Goal: Information Seeking & Learning: Find specific page/section

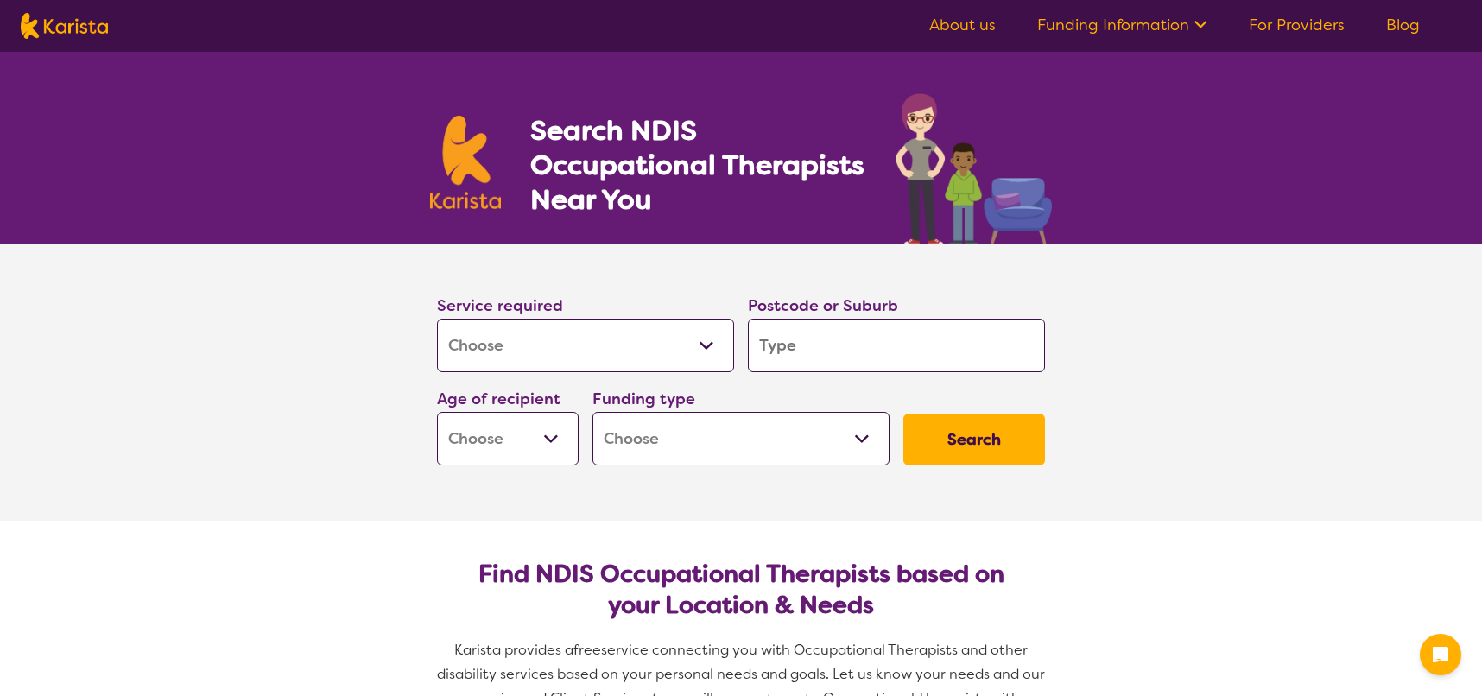
select select "[MEDICAL_DATA]"
click at [808, 453] on select "Home Care Package (HCP) National Disability Insurance Scheme (NDIS) I don't know" at bounding box center [734, 439] width 297 height 54
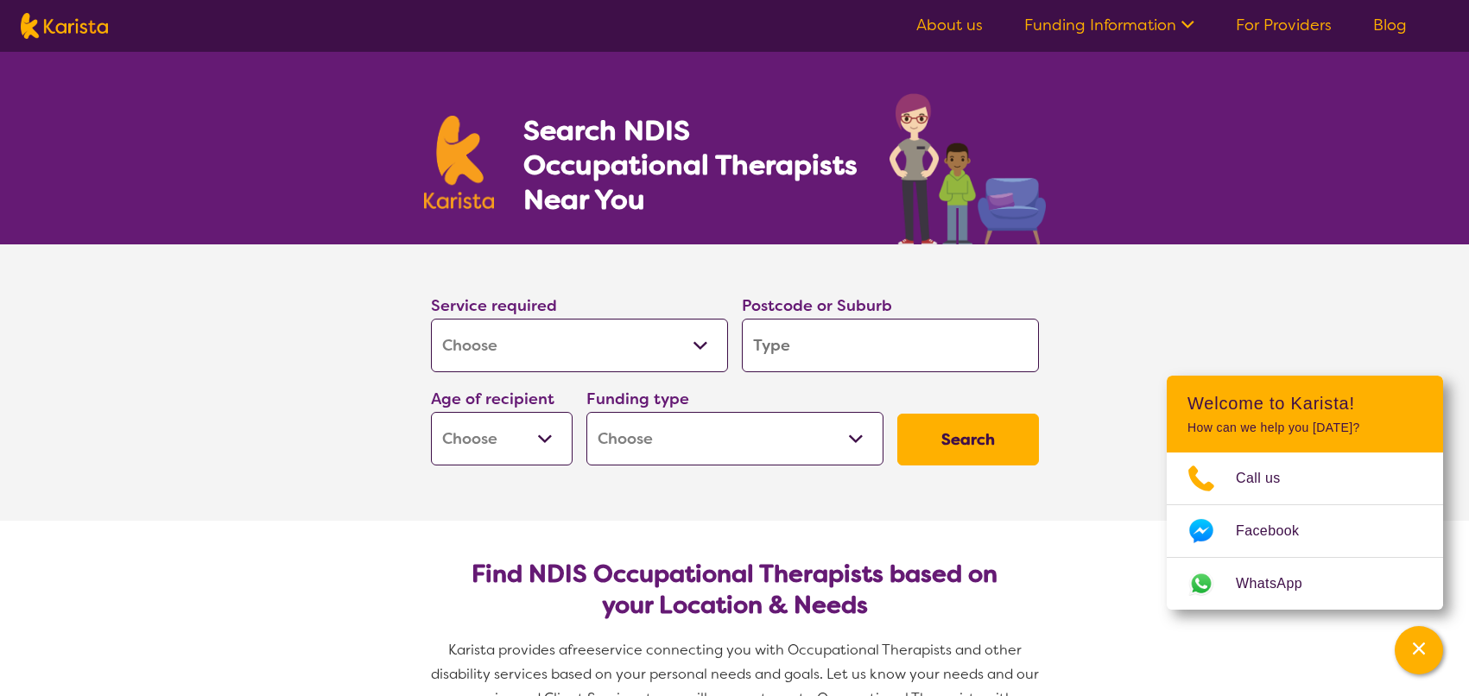
select select "i-don-t-know"
click at [586, 412] on select "Home Care Package (HCP) National Disability Insurance Scheme (NDIS) I don't know" at bounding box center [734, 439] width 297 height 54
select select "i-don-t-know"
click at [563, 445] on select "Early Childhood - 0 to 9 Child - 10 to 11 Adolescent - 12 to 17 Adult - 18 to 6…" at bounding box center [502, 439] width 142 height 54
select select "EC"
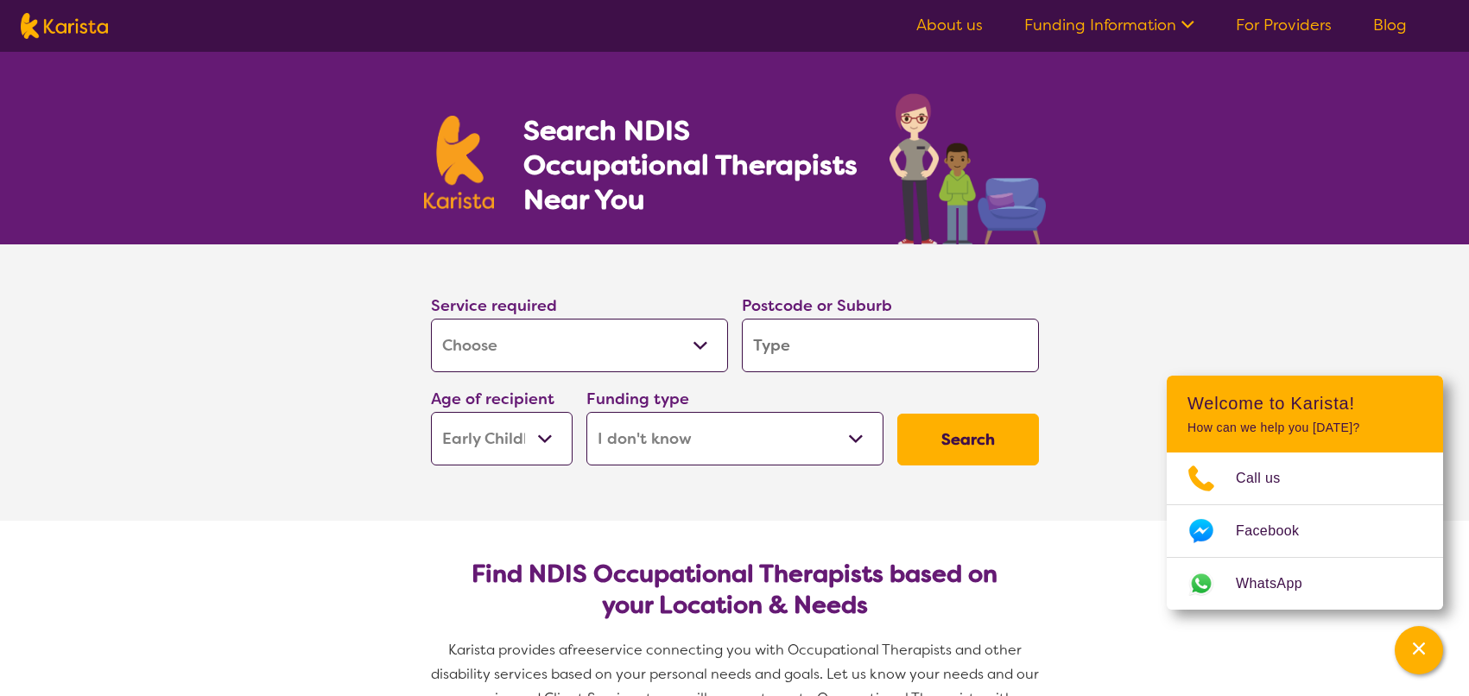
click at [431, 412] on select "Early Childhood - 0 to 9 Child - 10 to 11 Adolescent - 12 to 17 Adult - 18 to 6…" at bounding box center [502, 439] width 142 height 54
select select "EC"
drag, startPoint x: 743, startPoint y: 358, endPoint x: 793, endPoint y: 355, distance: 50.2
click at [793, 355] on div "Service required Allied Health Assistant Assessment ([MEDICAL_DATA] or [MEDICAL…" at bounding box center [735, 379] width 622 height 186
click at [795, 353] on input "search" at bounding box center [890, 346] width 297 height 54
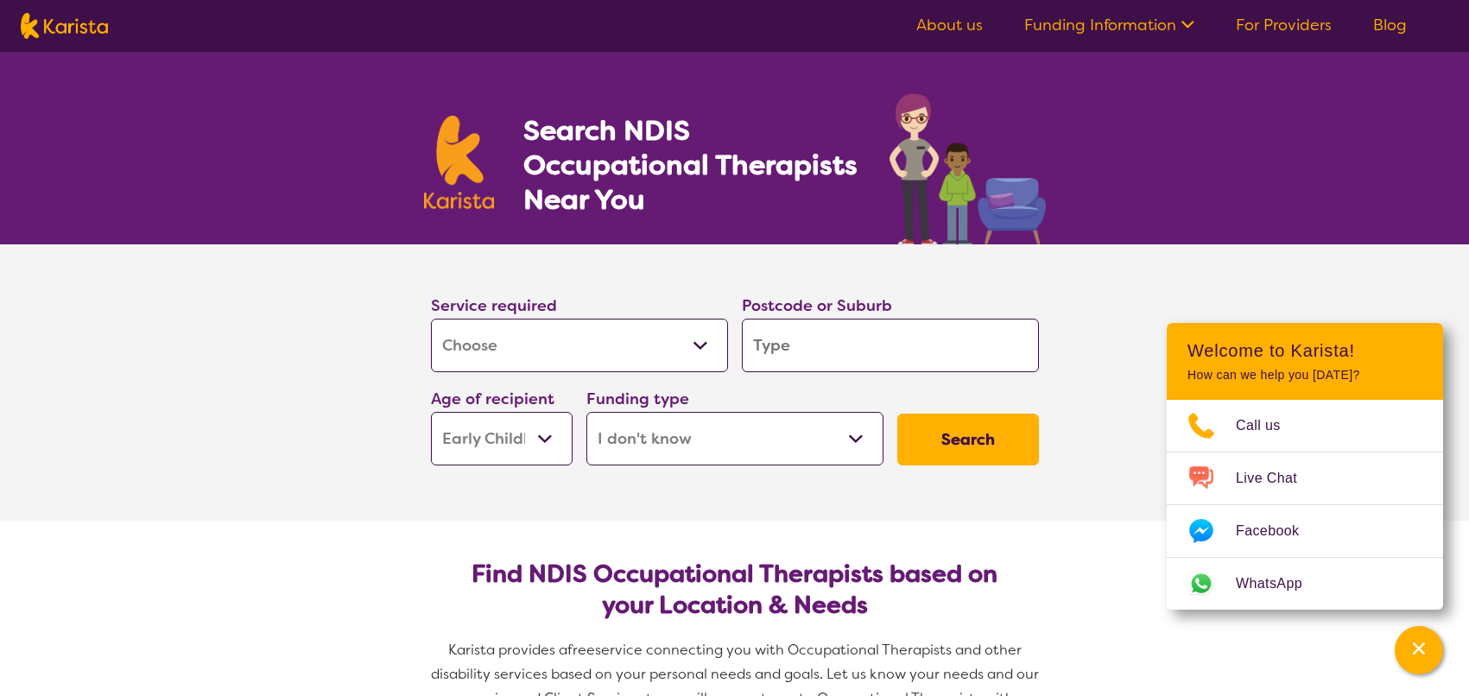
click at [861, 330] on input "search" at bounding box center [890, 346] width 297 height 54
type input "6"
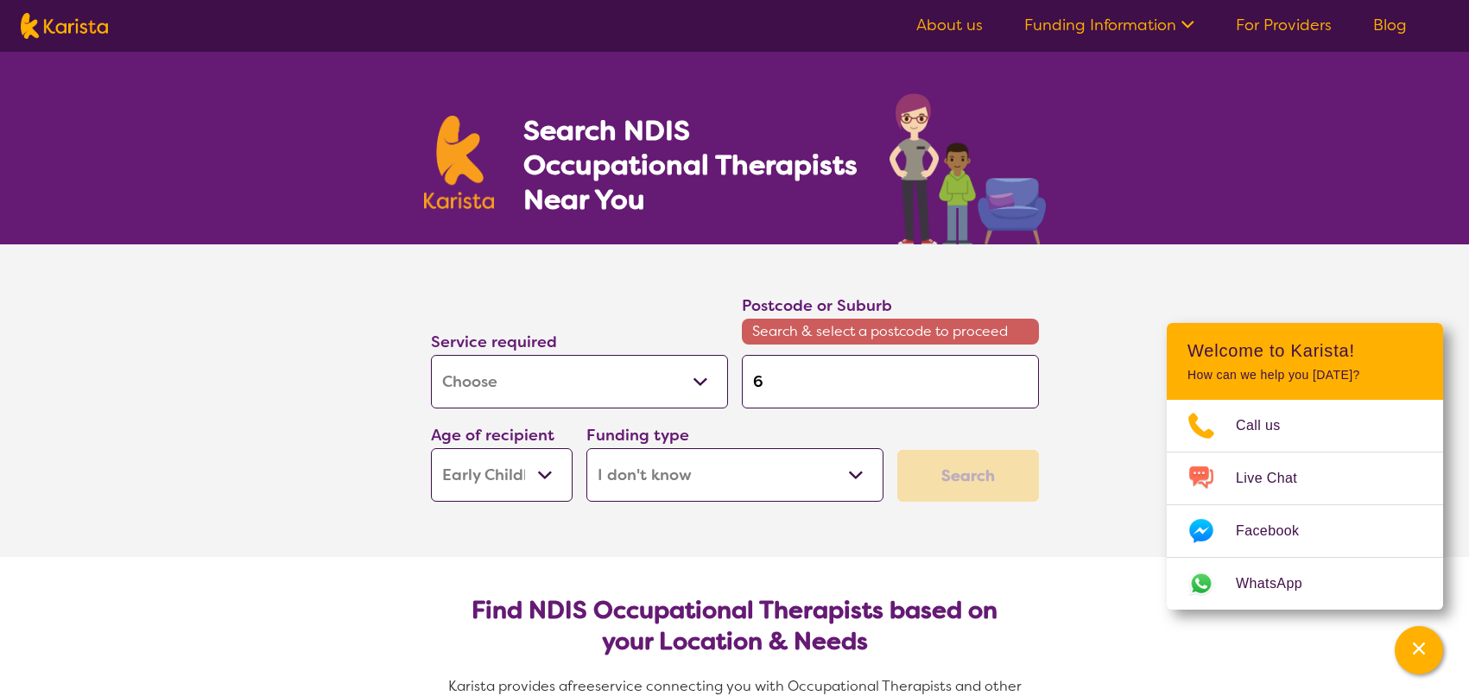
type input "61"
type input "616"
type input "6169"
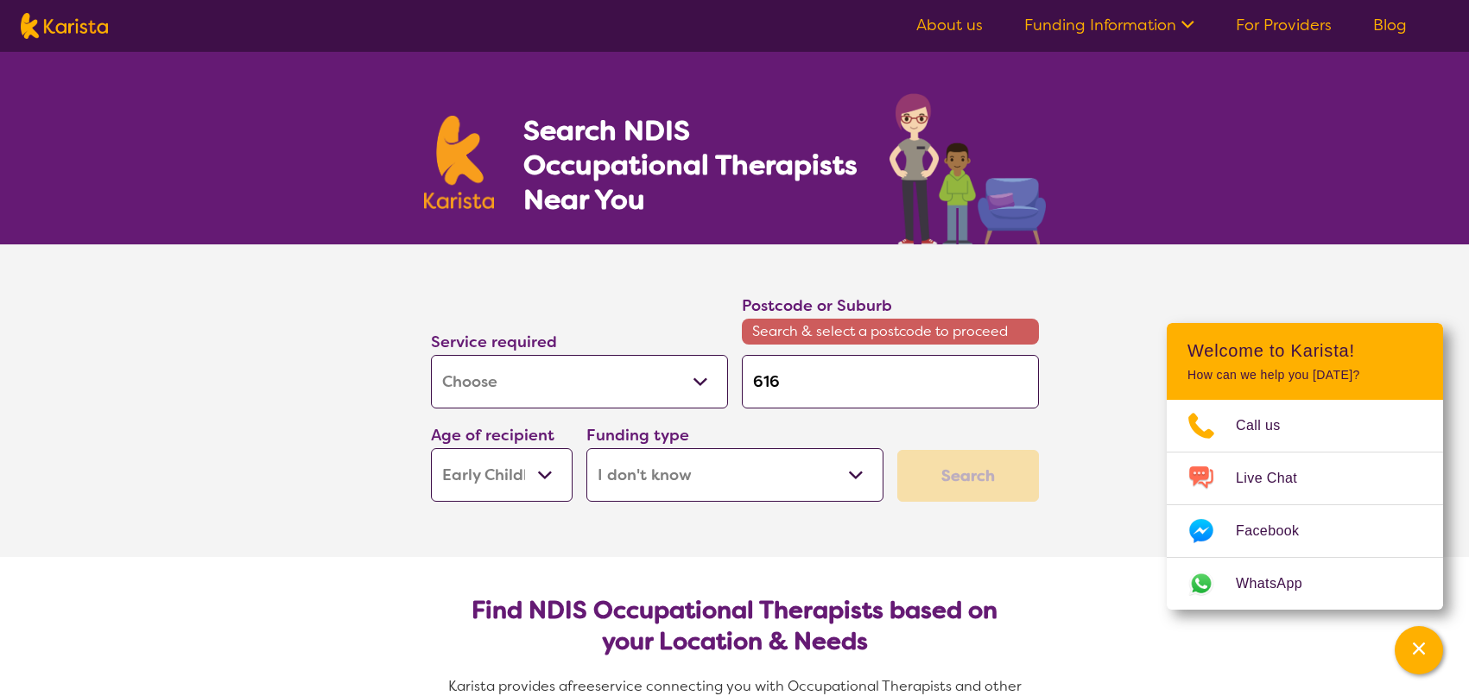
type input "6169"
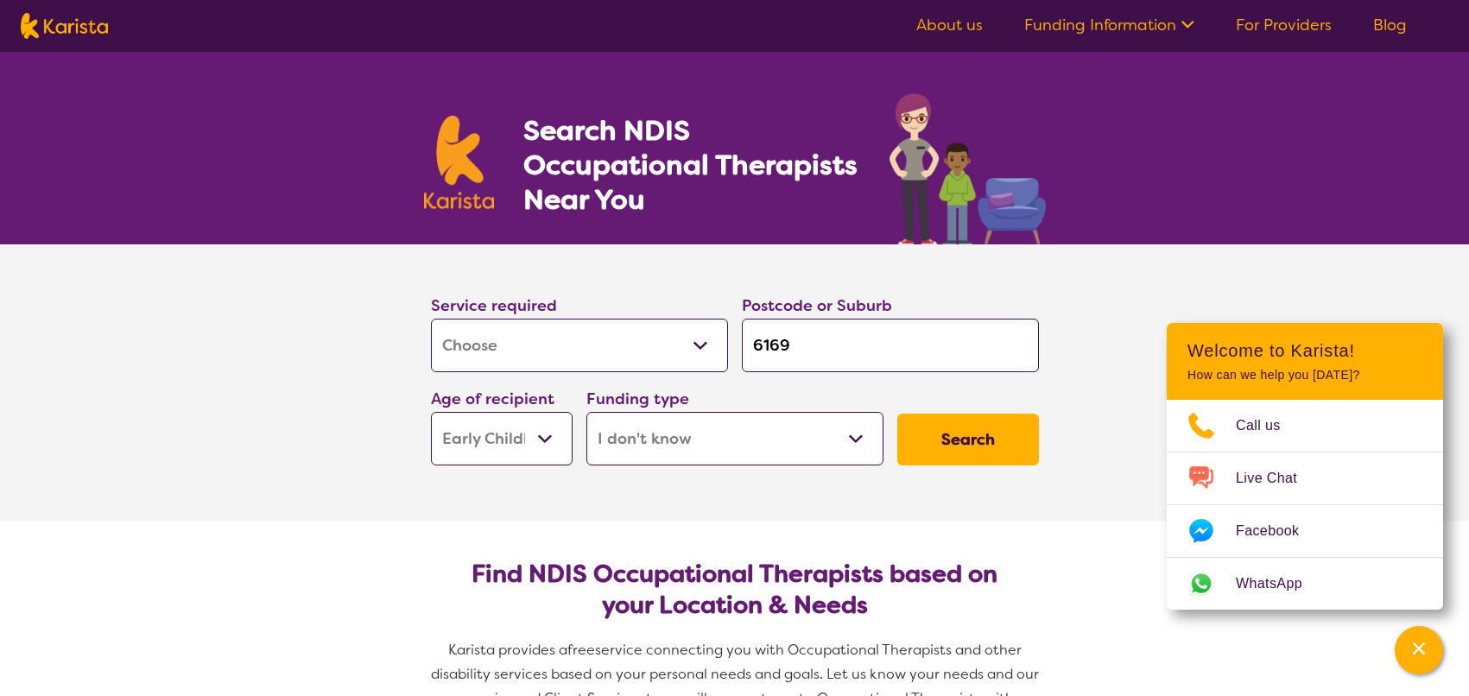
click button "Search" at bounding box center [968, 440] width 142 height 52
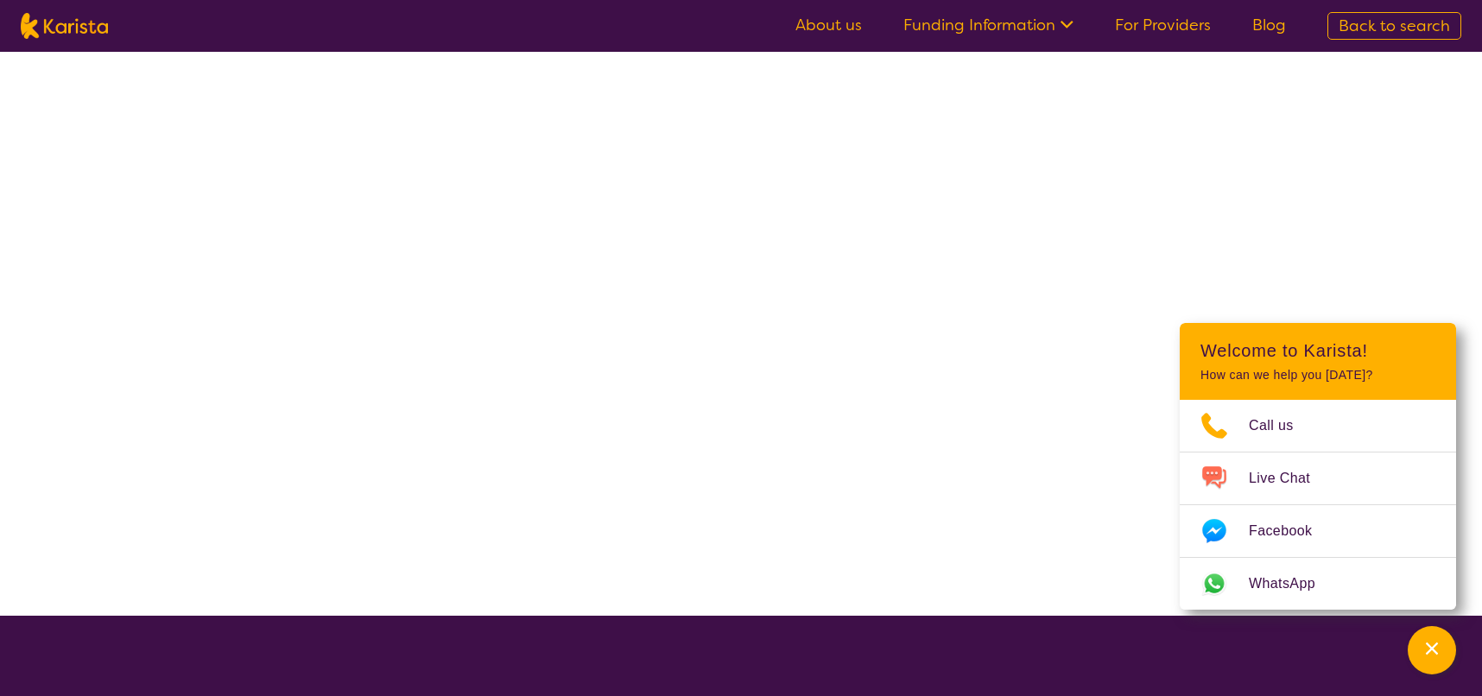
select select "[MEDICAL_DATA]"
select select "EC"
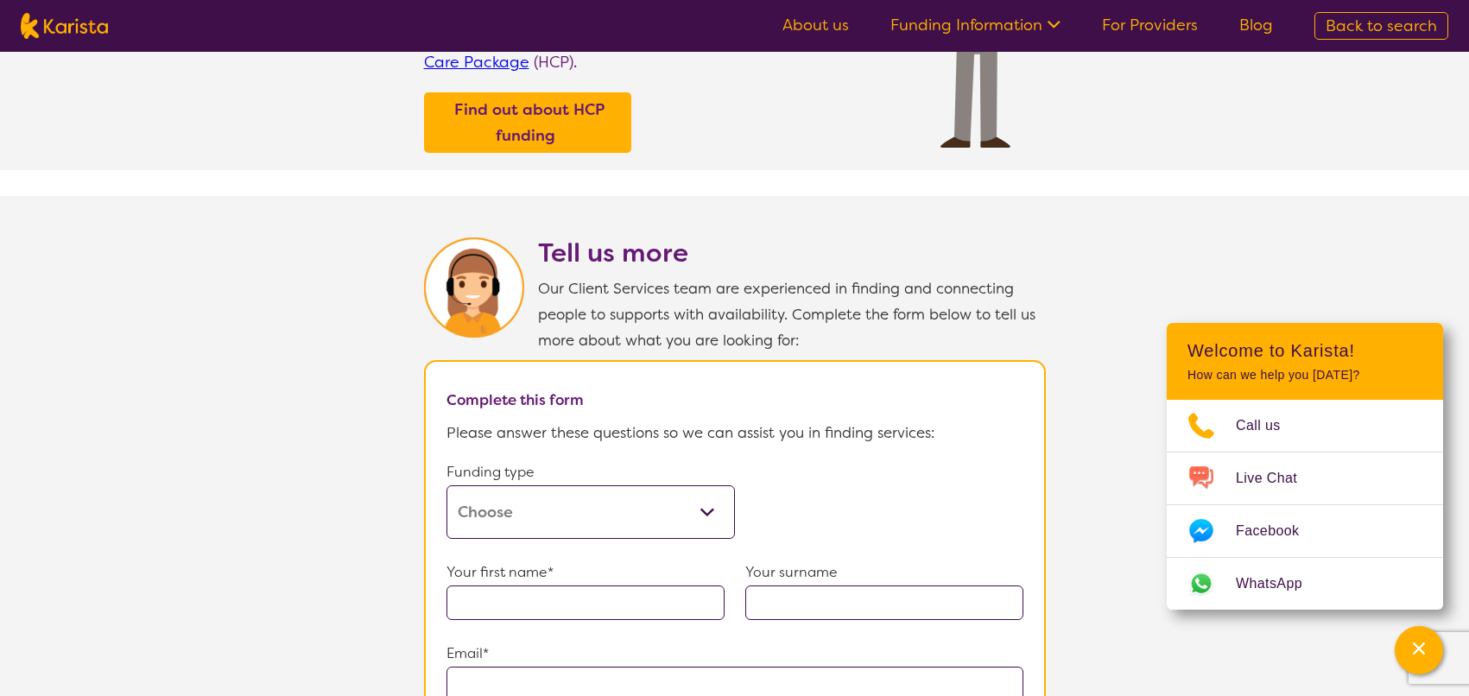
scroll to position [691, 0]
